Goal: Complete application form

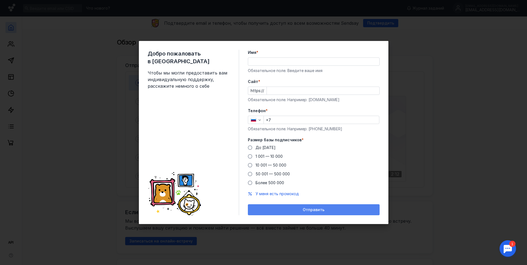
click at [304, 210] on span "Отправить" at bounding box center [314, 209] width 22 height 5
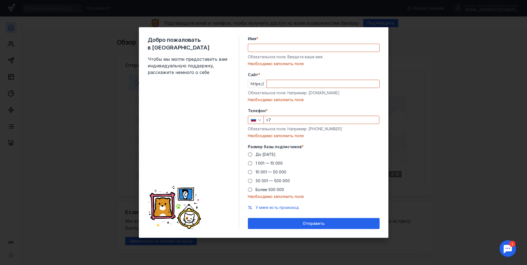
click at [275, 45] on input "Имя *" at bounding box center [313, 48] width 131 height 8
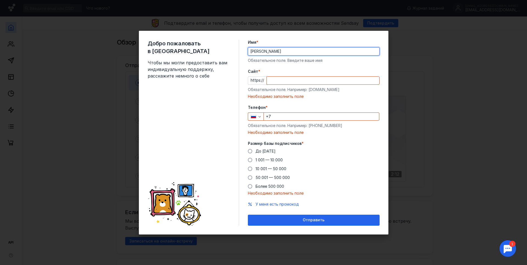
type input "[PERSON_NAME]"
click at [273, 77] on input "Cайт *" at bounding box center [323, 81] width 113 height 8
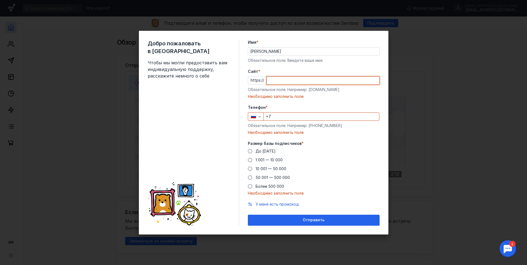
paste input "[DOMAIN_NAME][PERSON_NAME]"
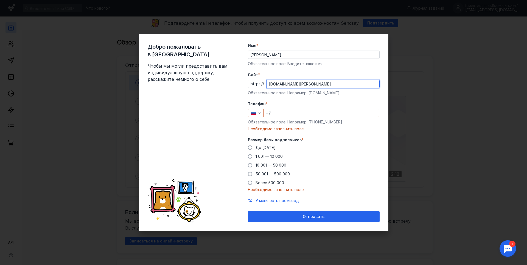
type input "[DOMAIN_NAME][PERSON_NAME]"
click at [335, 96] on form "Имя * [PERSON_NAME] поле. Введите ваше имя [PERSON_NAME] * https:// [PERSON_NAM…" at bounding box center [314, 132] width 132 height 179
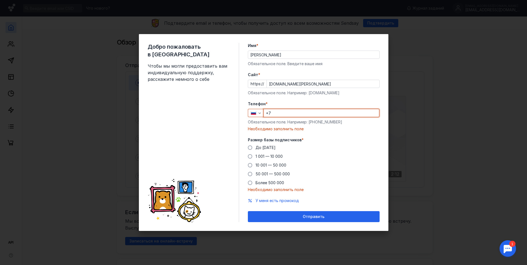
click at [288, 114] on input "+7" at bounding box center [321, 113] width 115 height 8
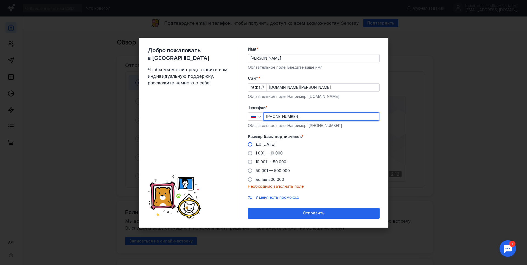
type input "[PHONE_NUMBER]"
click at [250, 144] on span at bounding box center [250, 144] width 4 height 4
click at [0, 0] on input "До [DATE]" at bounding box center [0, 0] width 0 height 0
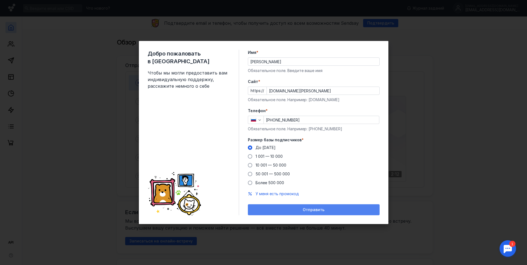
click at [310, 211] on span "Отправить" at bounding box center [314, 209] width 22 height 5
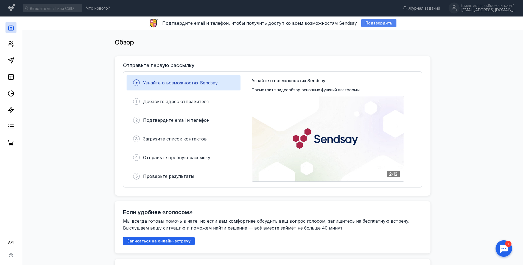
click at [380, 25] on span "Подтвердить" at bounding box center [378, 23] width 27 height 5
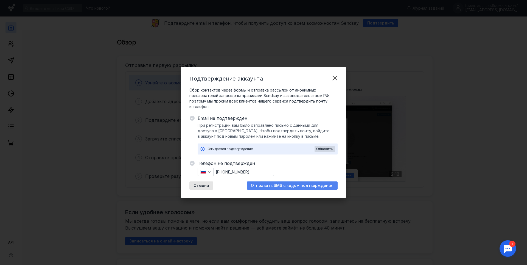
click at [275, 187] on span "Отправить SMS с кодом подтверждения" at bounding box center [292, 185] width 83 height 5
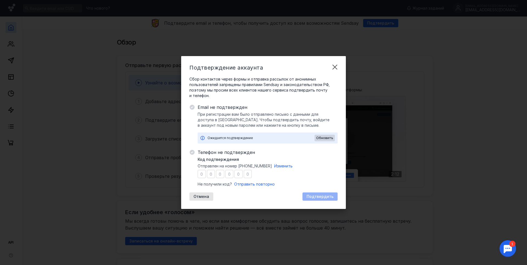
type input "5"
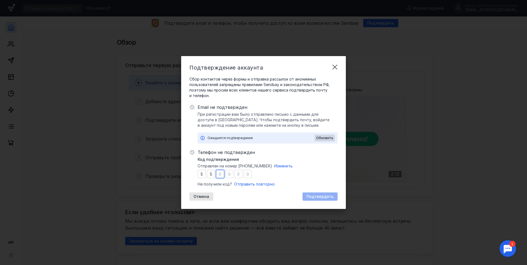
type input "3"
type input "7"
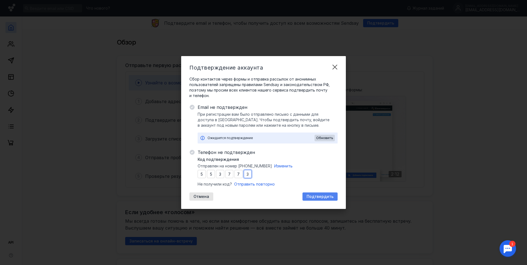
type input "3"
click at [325, 199] on div "Подтвердить" at bounding box center [319, 196] width 35 height 8
